Goal: Find specific page/section: Find specific page/section

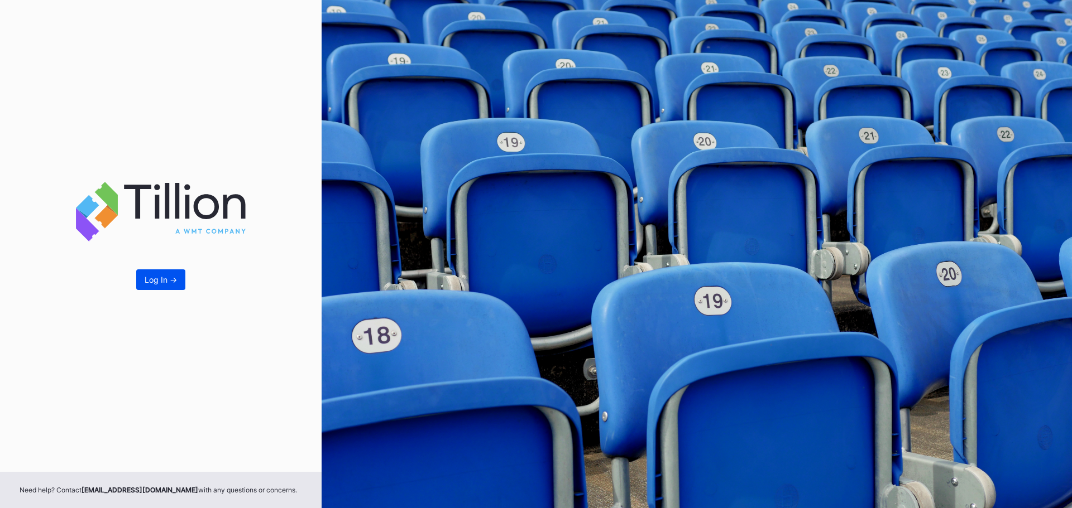
click at [167, 281] on div "Log In ->" at bounding box center [161, 279] width 32 height 9
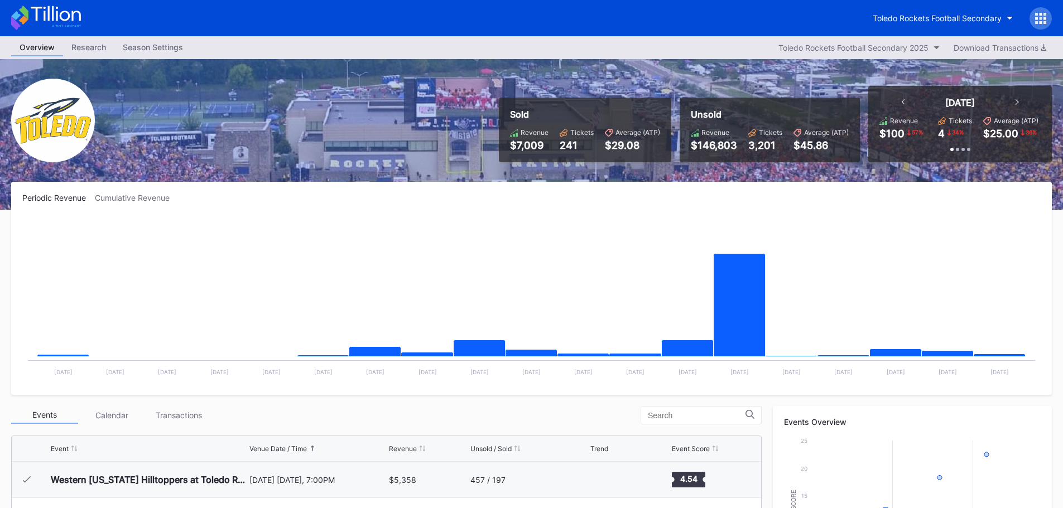
scroll to position [112, 0]
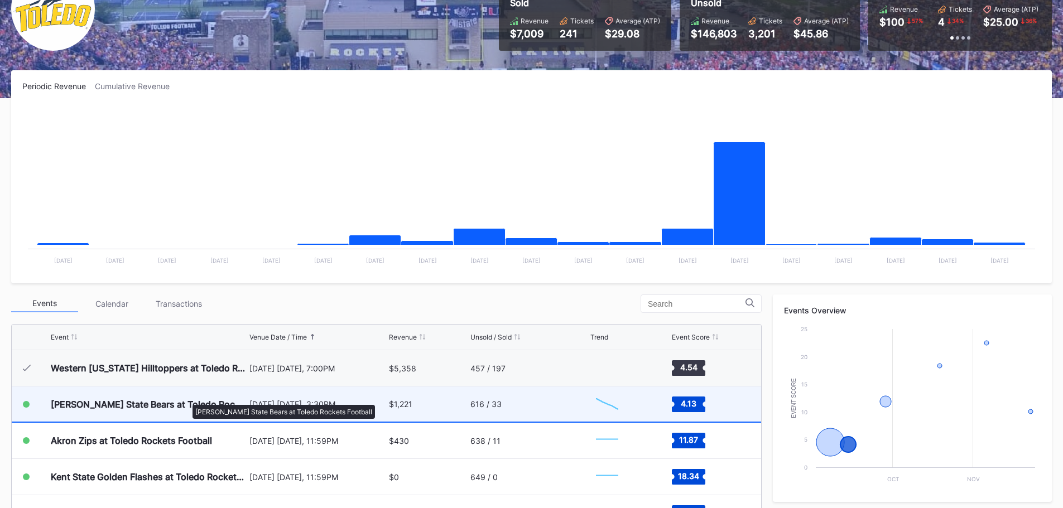
click at [187, 400] on div "[PERSON_NAME] State Bears at Toledo Rockets Football" at bounding box center [149, 404] width 196 height 11
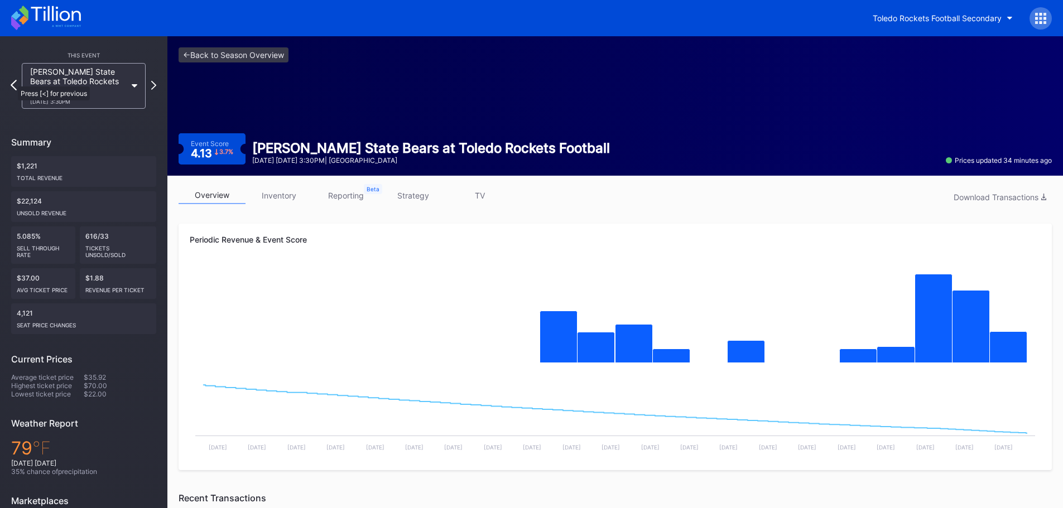
click at [12, 81] on icon at bounding box center [14, 85] width 6 height 11
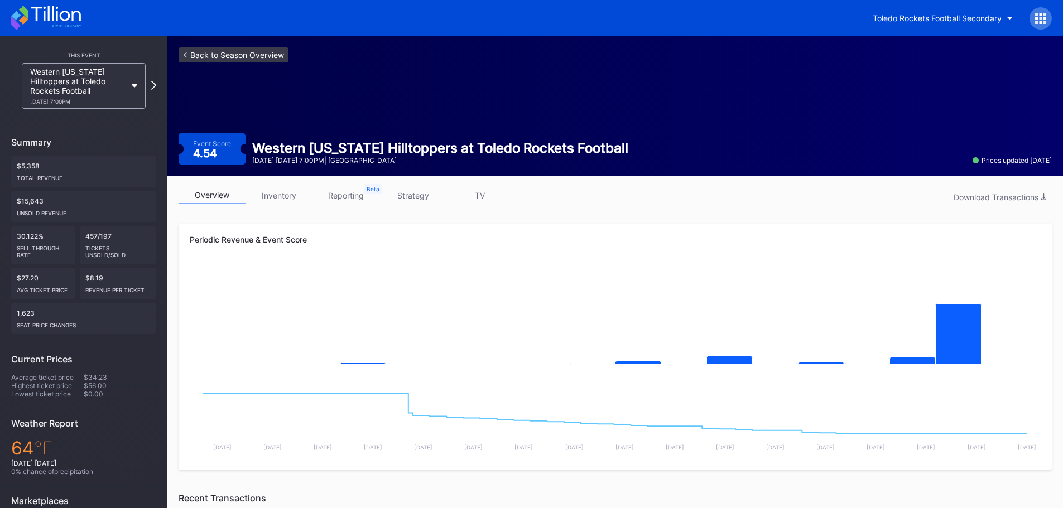
click at [184, 55] on link "<- Back to Season Overview" at bounding box center [234, 54] width 110 height 15
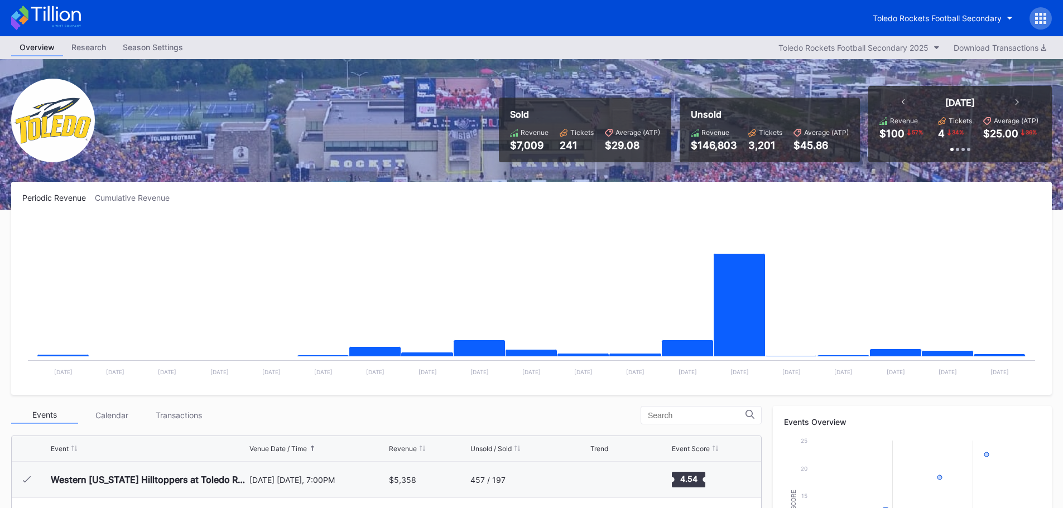
click at [689, 17] on div "Toledo Rockets Football Secondary" at bounding box center [531, 18] width 1063 height 36
